Goal: Information Seeking & Learning: Learn about a topic

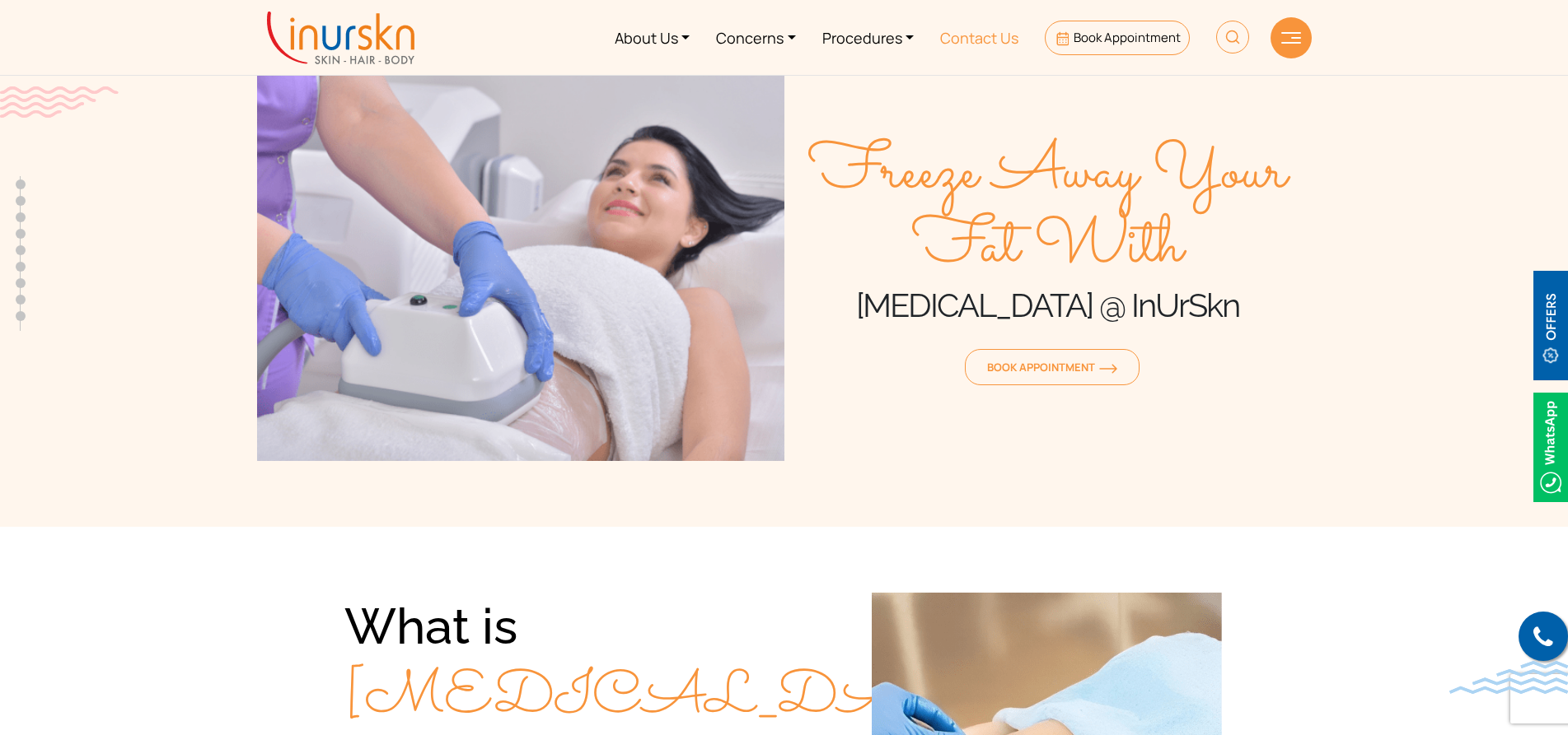
click at [979, 33] on link "Contact Us" at bounding box center [980, 38] width 105 height 62
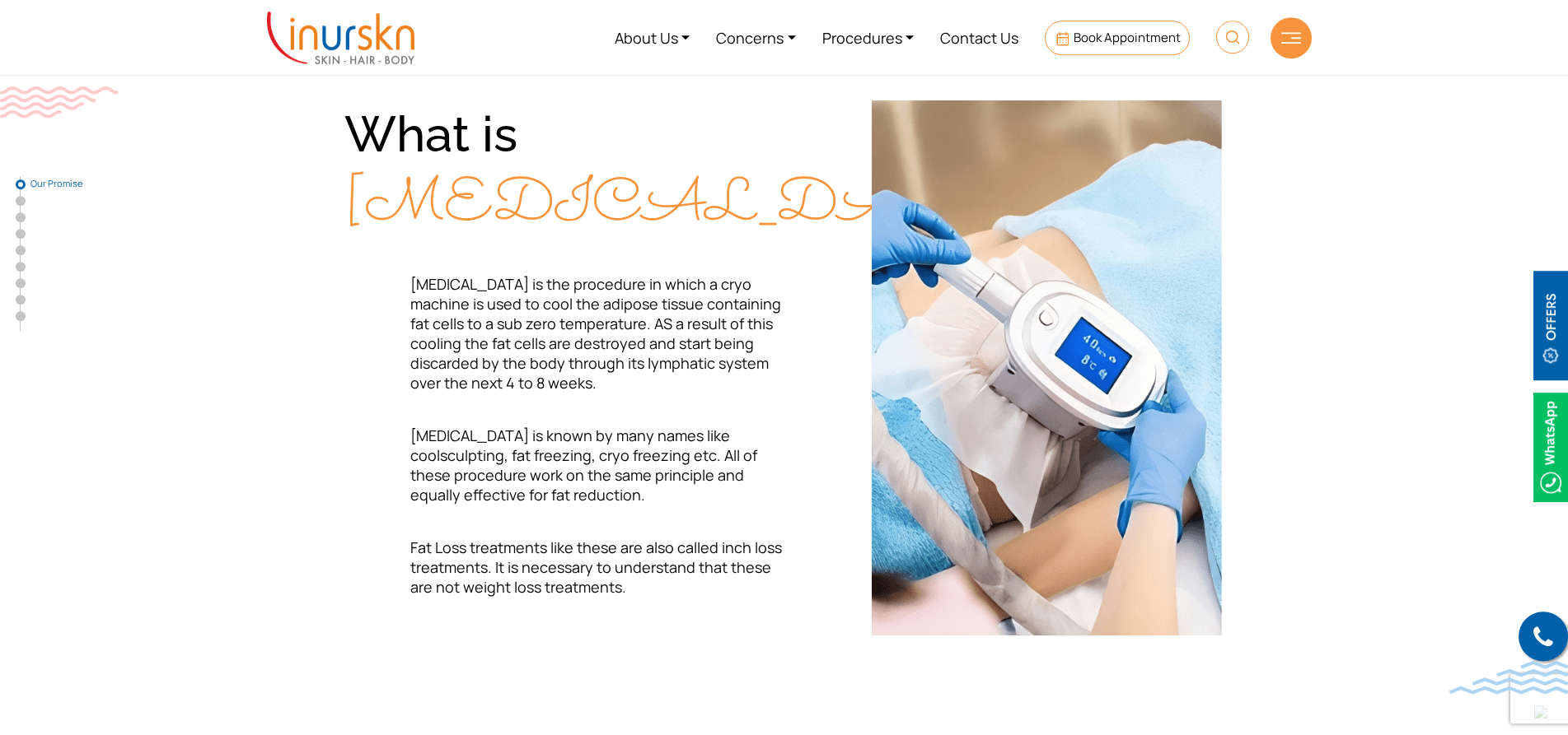
scroll to position [504, 0]
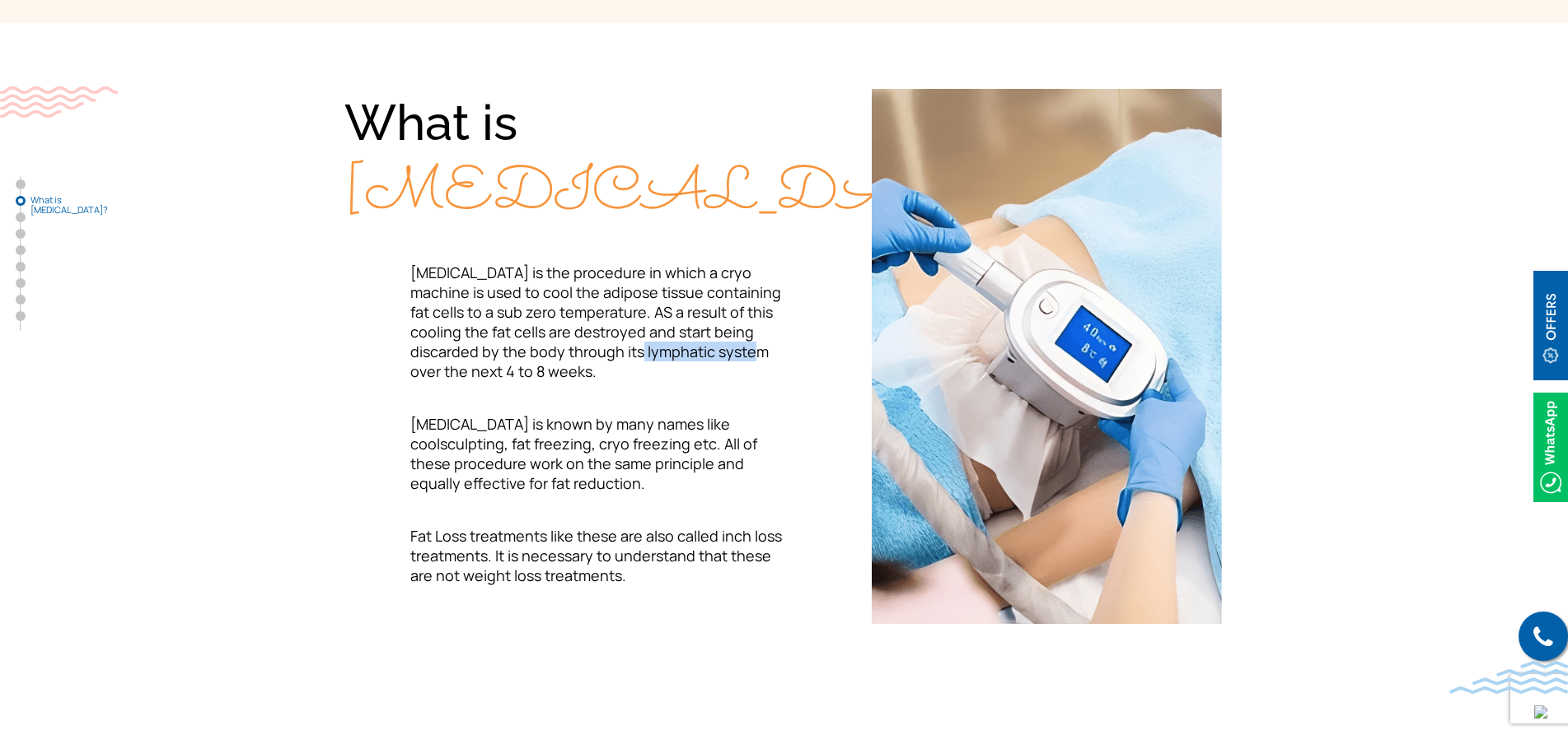
drag, startPoint x: 573, startPoint y: 353, endPoint x: 688, endPoint y: 352, distance: 115.0
click at [688, 352] on span "[MEDICAL_DATA] is the procedure in which a cryo machine is used to cool the adi…" at bounding box center [595, 322] width 371 height 119
click at [246, 392] on section "What is [MEDICAL_DATA]? [MEDICAL_DATA] is the procedure in which a cryo machine…" at bounding box center [784, 357] width 1568 height 667
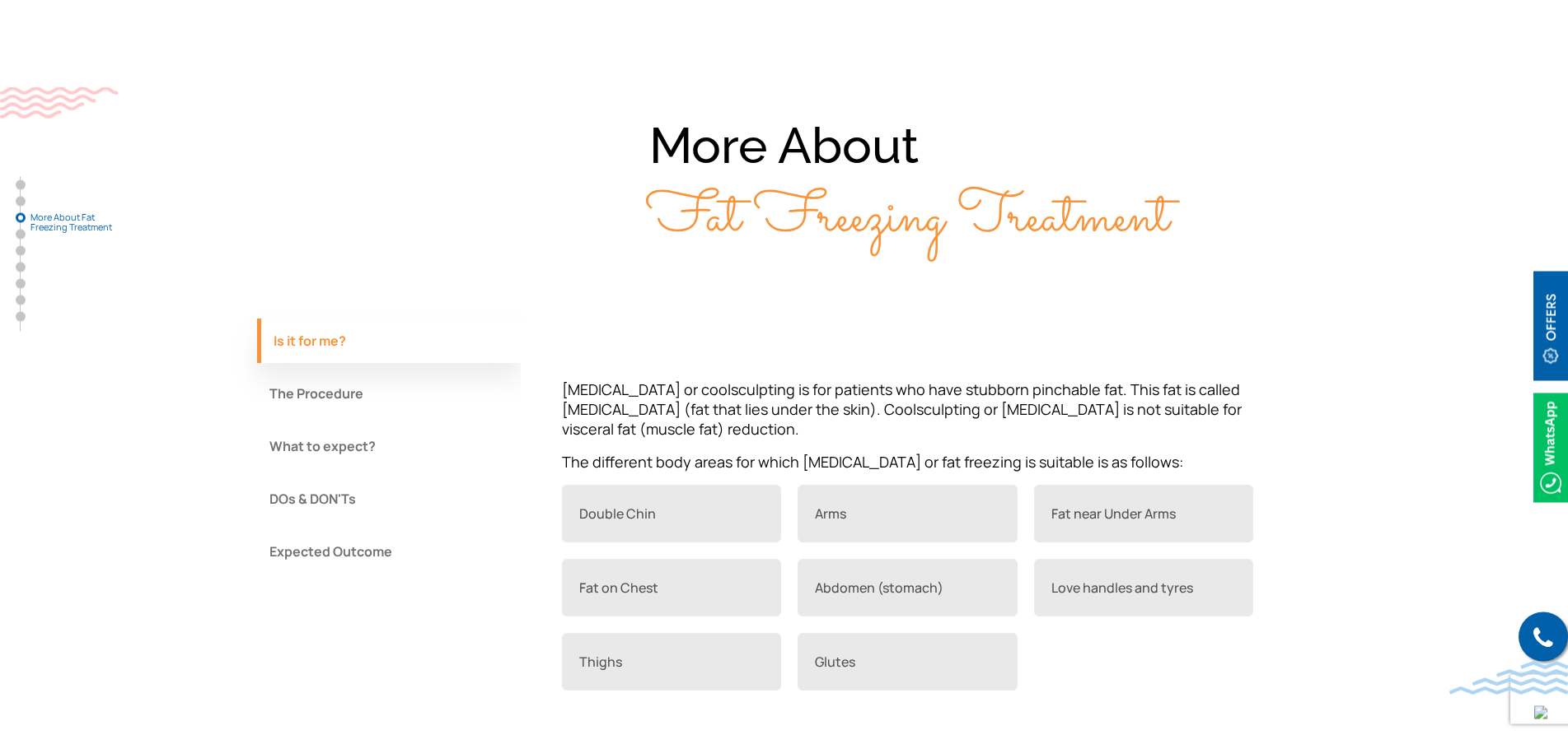
scroll to position [1176, 0]
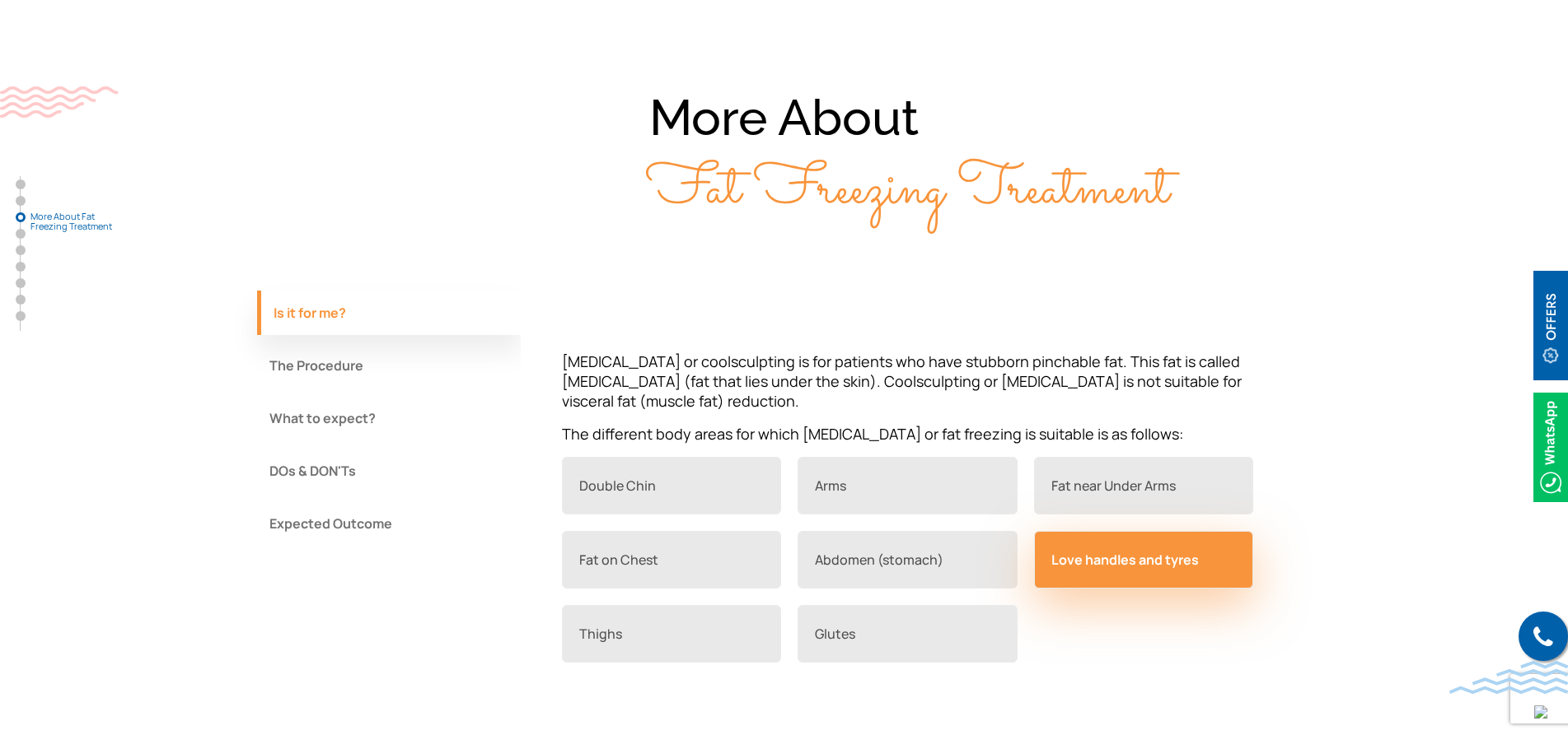
click at [1128, 563] on link "Love handles and tyres" at bounding box center [1144, 560] width 220 height 58
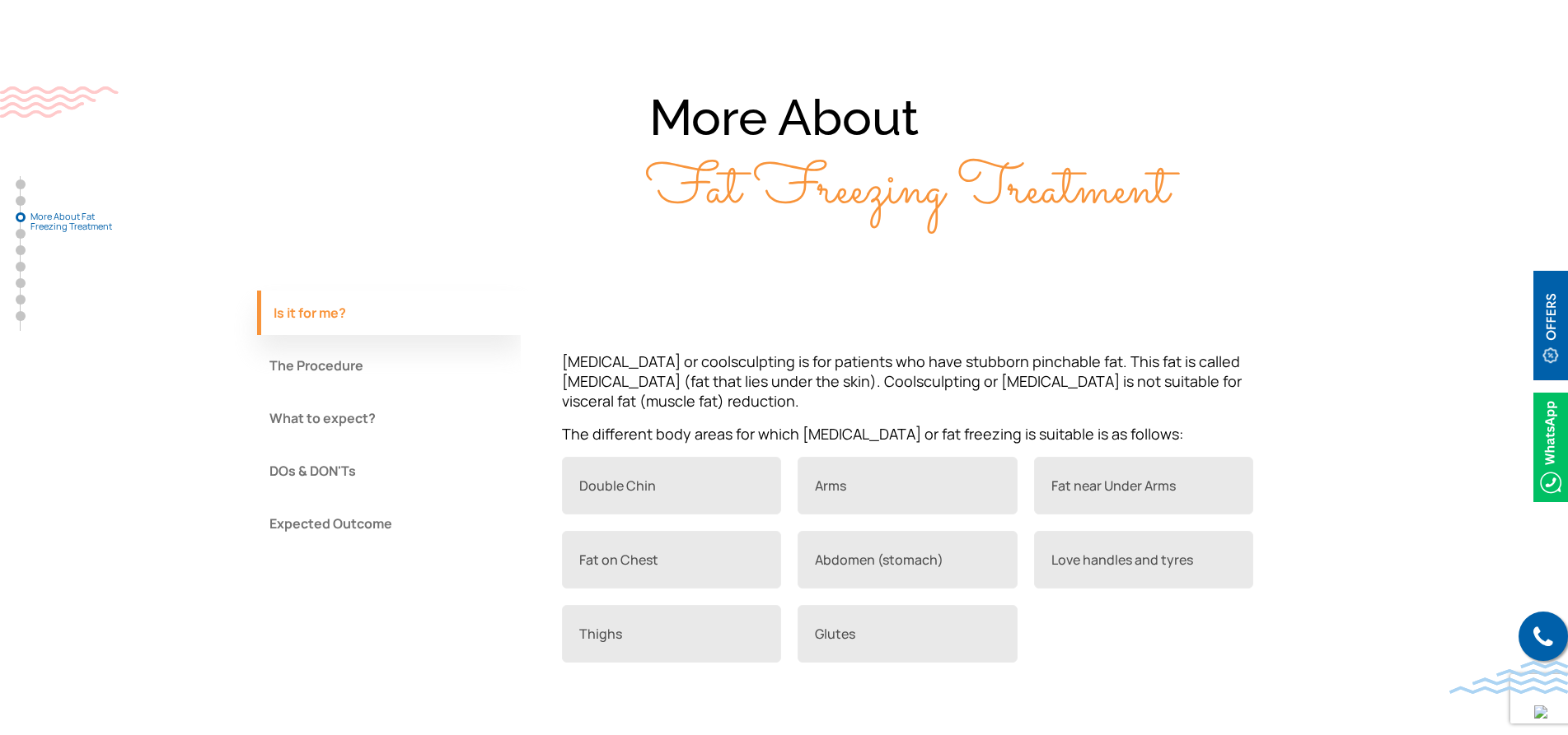
click at [347, 369] on button "The Procedure" at bounding box center [389, 365] width 264 height 45
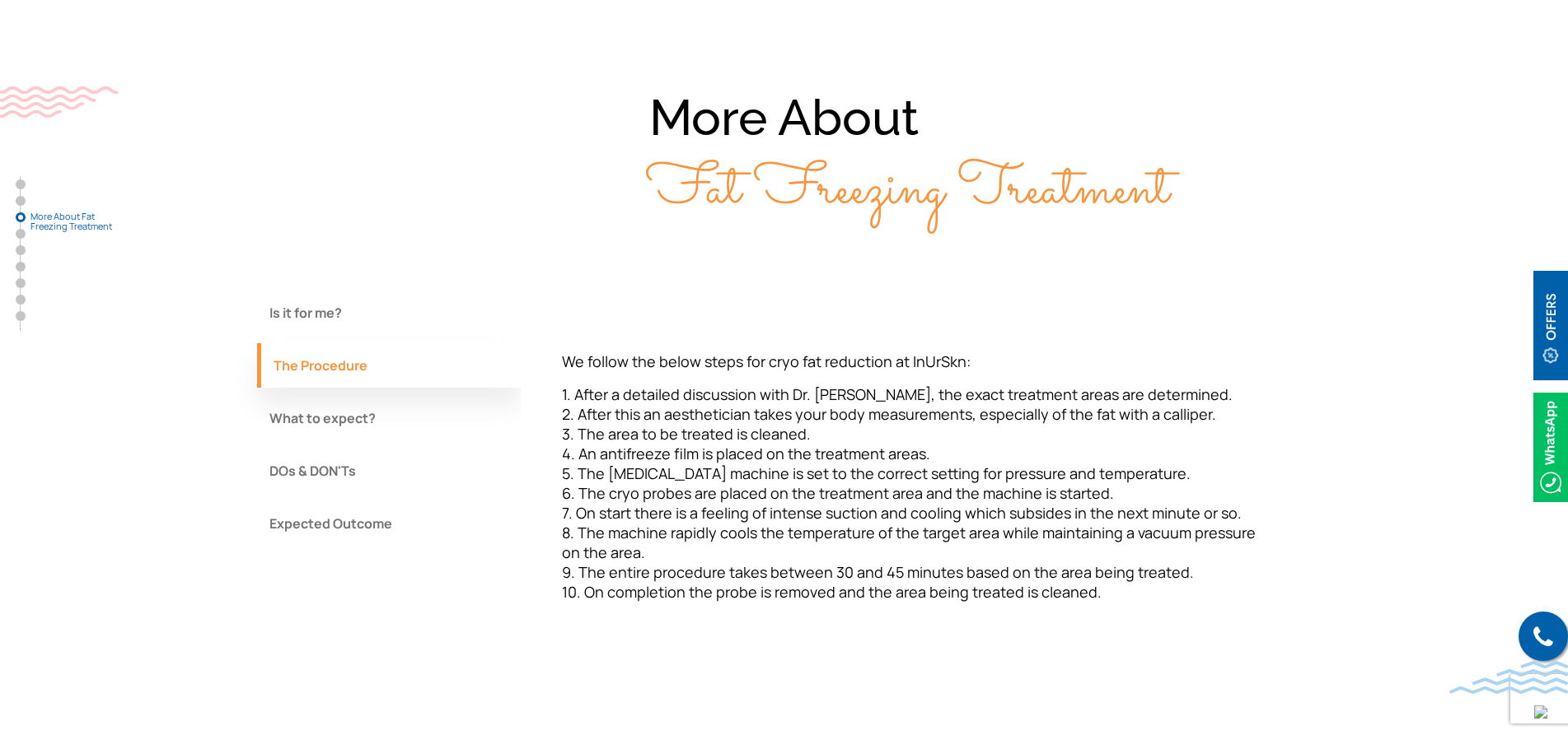
click at [1169, 413] on span "1. After a detailed discussion with Dr. [PERSON_NAME], the exact treatment area…" at bounding box center [908, 493] width 694 height 217
click at [274, 434] on button "What to expect?" at bounding box center [389, 419] width 264 height 45
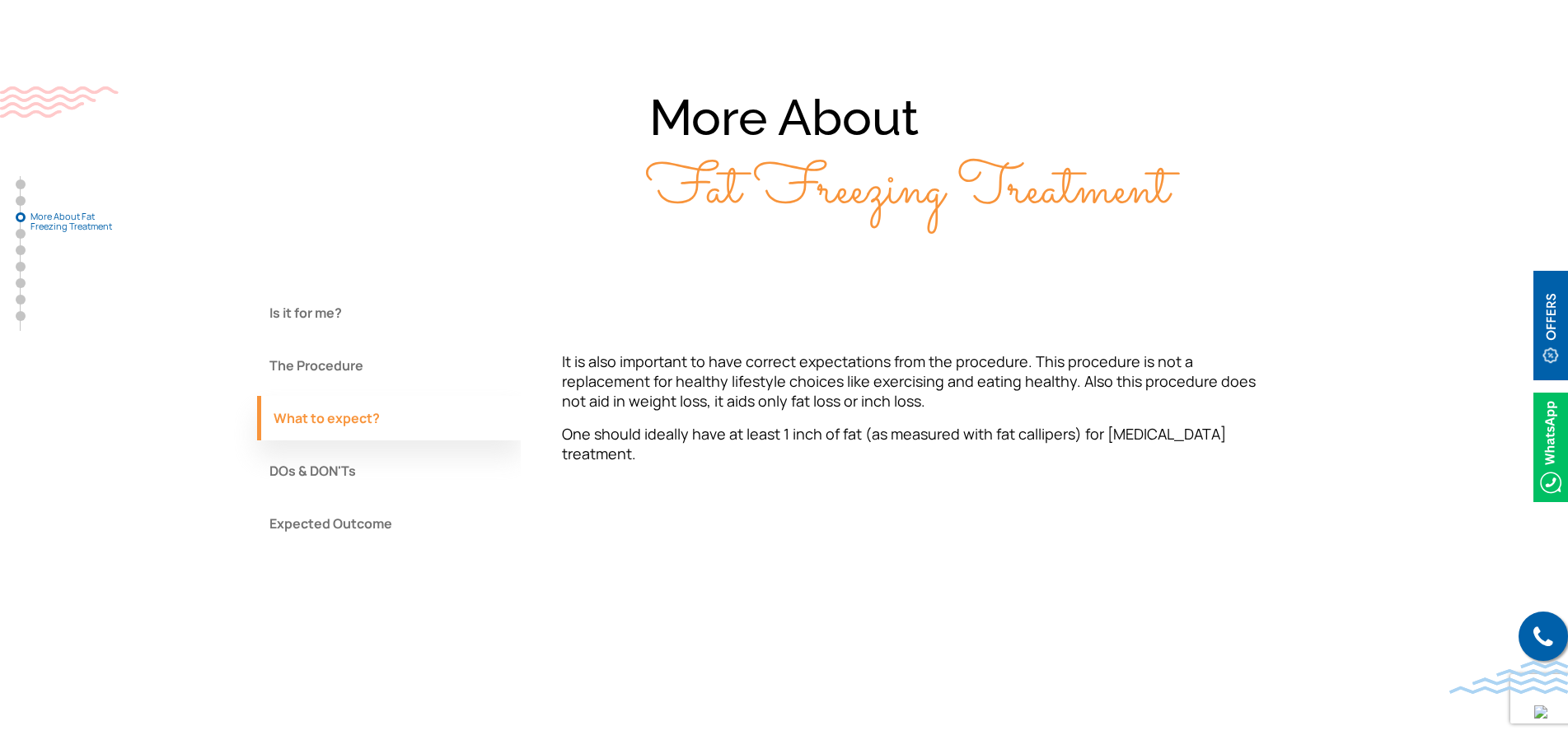
click at [679, 433] on p "One should ideally have at least 1 inch of fat (as measured with fat callipers)…" at bounding box center [916, 444] width 709 height 40
click at [355, 464] on button "DOs & DON'Ts" at bounding box center [389, 471] width 264 height 45
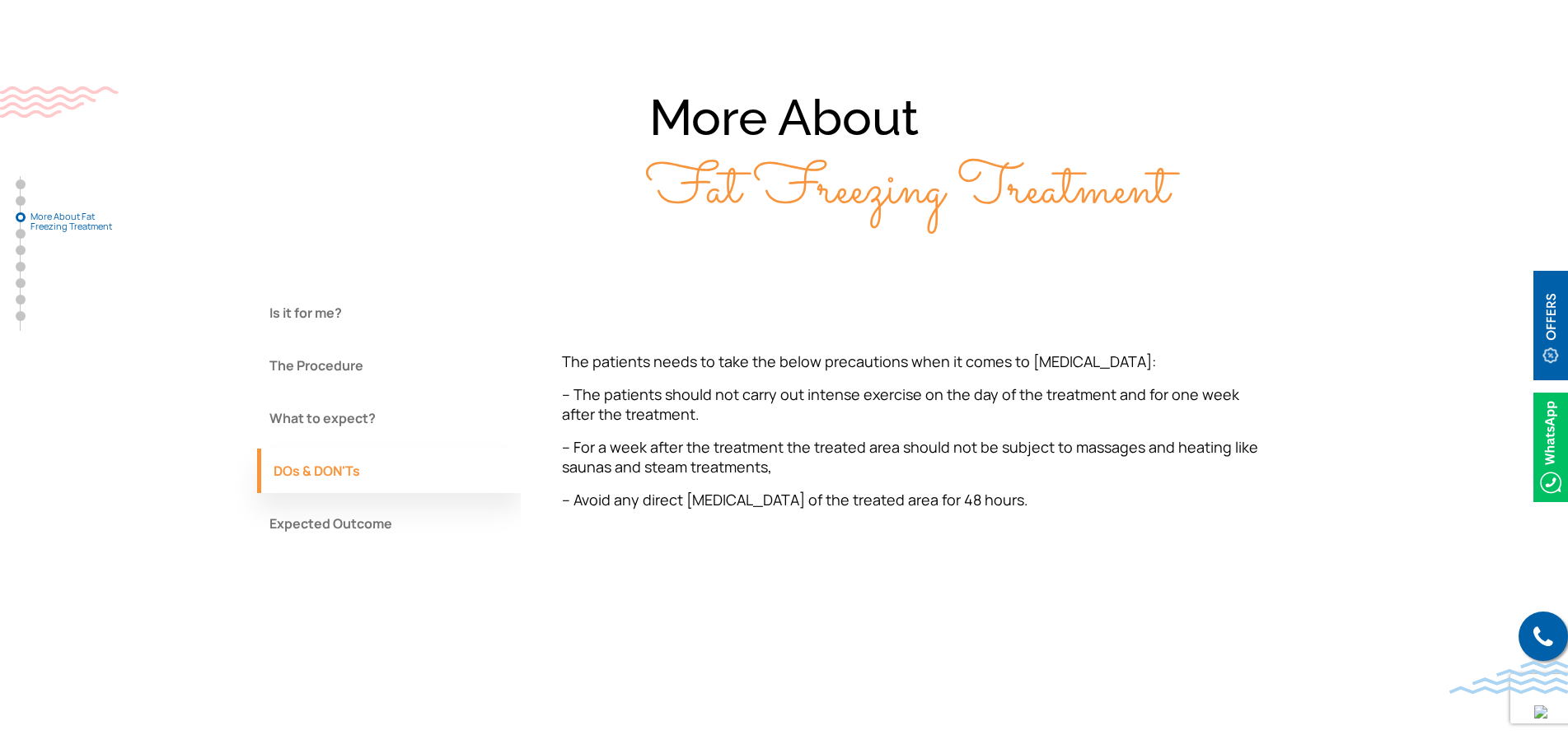
click at [389, 529] on button "Expected Outcome" at bounding box center [389, 524] width 264 height 45
